Goal: Find specific page/section: Find specific page/section

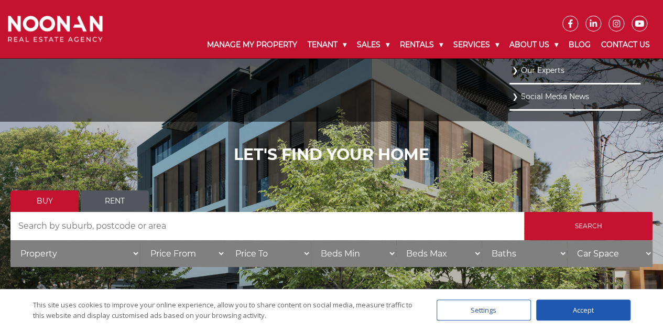
click at [536, 72] on link "Our Experts" at bounding box center [575, 70] width 126 height 14
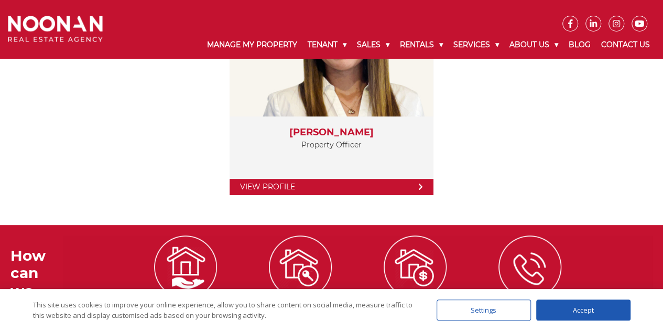
scroll to position [2009, 0]
